Goal: Find contact information: Find contact information

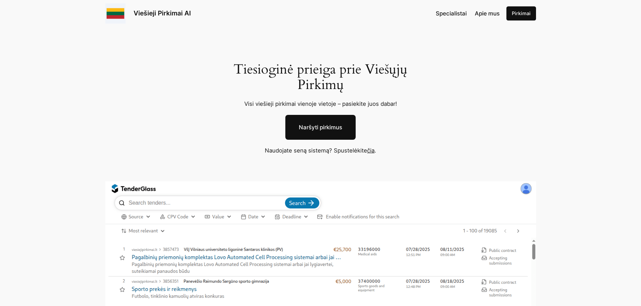
click at [155, 13] on link "Viešieji Pirkimai AI" at bounding box center [162, 13] width 57 height 8
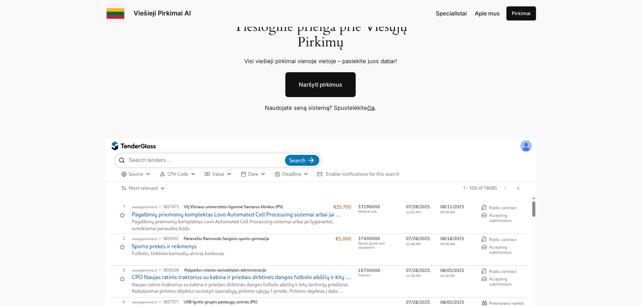
scroll to position [135, 0]
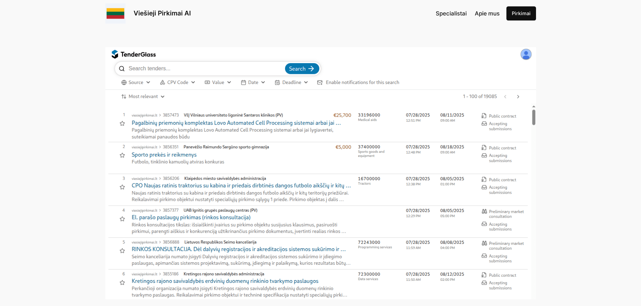
click at [524, 51] on img at bounding box center [320, 173] width 431 height 253
click at [154, 12] on link "Viešieji Pirkimai AI" at bounding box center [162, 13] width 57 height 8
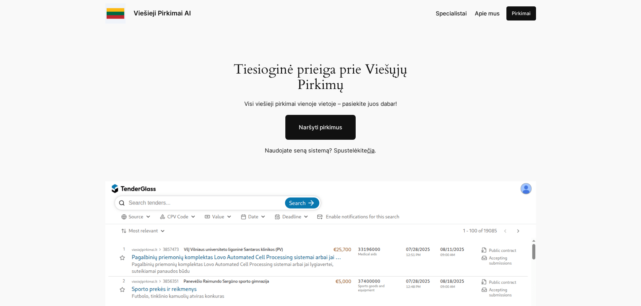
click at [152, 16] on link "Viešieji Pirkimai AI" at bounding box center [162, 13] width 57 height 8
click at [372, 148] on link "čia" at bounding box center [370, 150] width 7 height 7
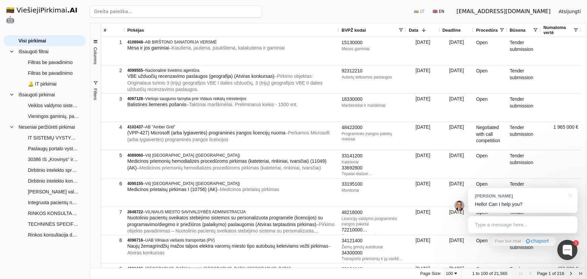
click at [500, 225] on div "Type a message here..." at bounding box center [522, 224] width 109 height 17
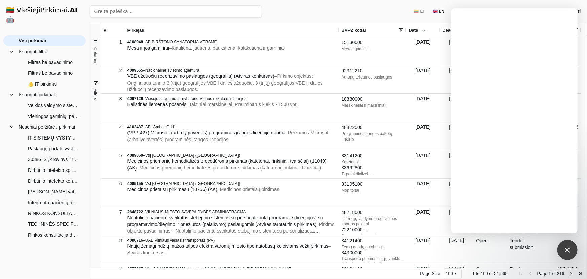
click at [367, 12] on div "Ieškoti 🇱🇹 LT 🇬🇧 EN [EMAIL_ADDRESS][DOMAIN_NAME] Atsijungti" at bounding box center [338, 11] width 497 height 23
click at [567, 249] on div at bounding box center [567, 249] width 9 height 9
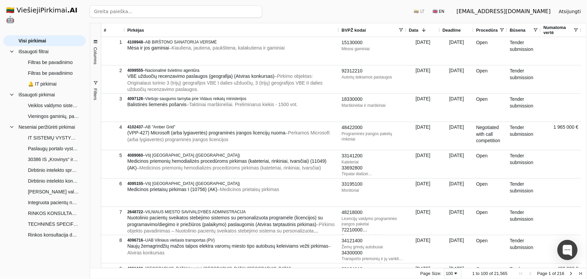
click at [38, 9] on h1 "🇱🇹 ViešiejiPirkimai .AI 🤖" at bounding box center [45, 15] width 88 height 30
click at [13, 49] on span at bounding box center [11, 51] width 5 height 5
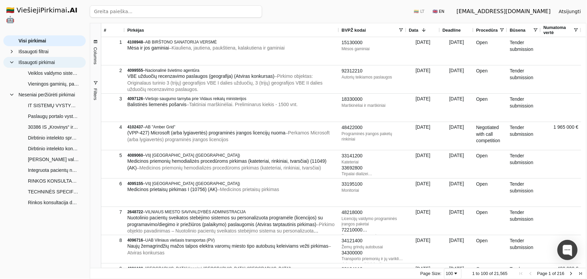
click at [12, 60] on span at bounding box center [11, 62] width 5 height 5
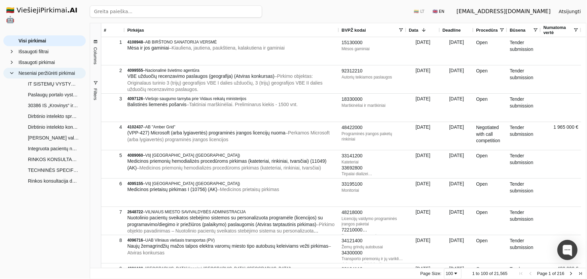
click at [13, 70] on span at bounding box center [11, 72] width 5 height 5
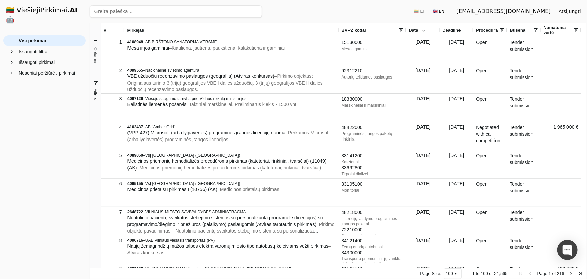
click at [72, 12] on h1 "🇱🇹 ViešiejiPirkimai .AI 🤖" at bounding box center [45, 15] width 88 height 30
